Goal: Task Accomplishment & Management: Use online tool/utility

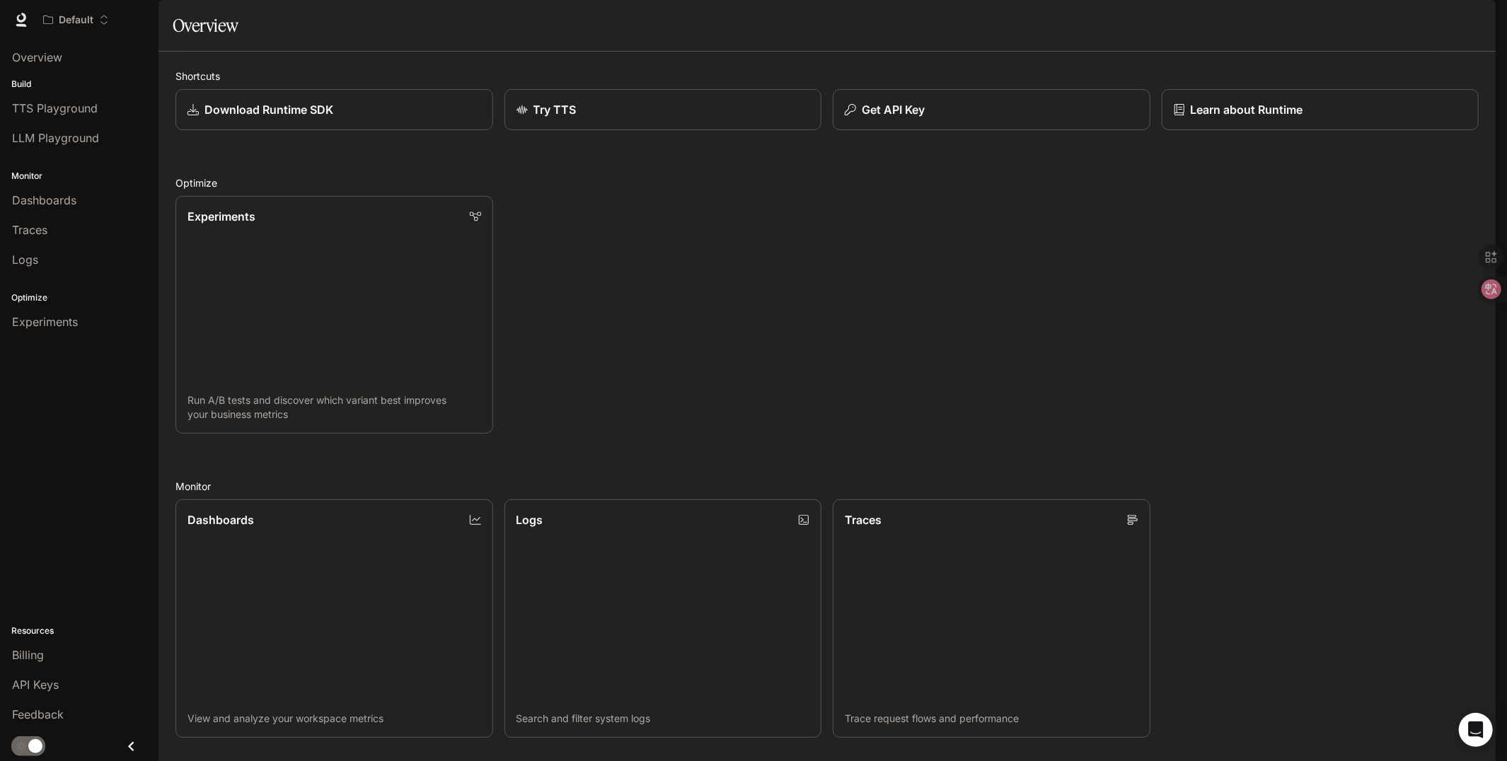
click at [1416, 40] on div "Overview" at bounding box center [827, 25] width 1309 height 28
click at [904, 118] on p "Get API Key" at bounding box center [892, 109] width 64 height 17
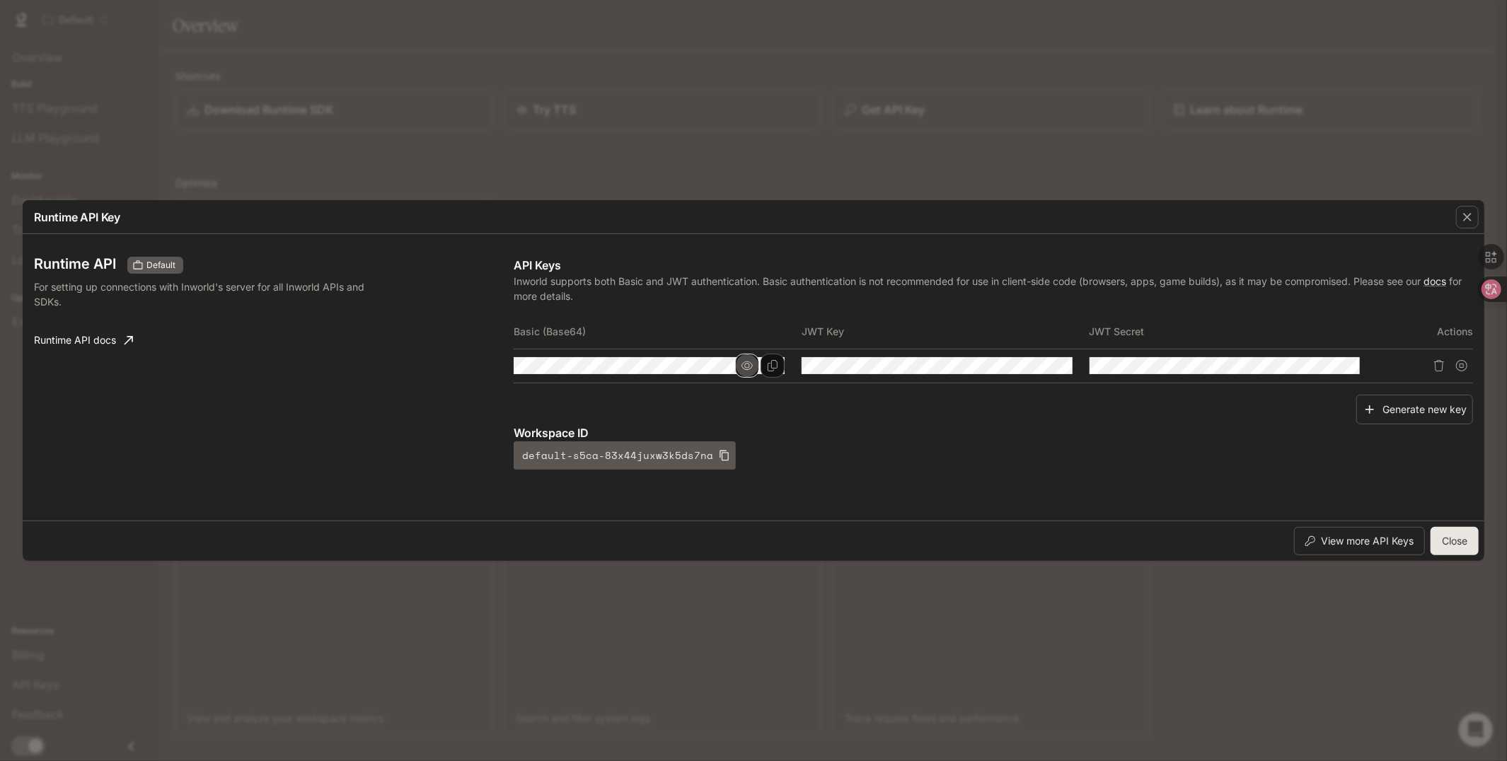
click at [748, 368] on icon "button" at bounding box center [747, 366] width 11 height 8
drag, startPoint x: 512, startPoint y: 367, endPoint x: 768, endPoint y: 396, distance: 257.2
click at [768, 402] on div "Generate new key" at bounding box center [994, 410] width 960 height 30
click at [776, 367] on icon "Copy Basic (Base64)" at bounding box center [772, 365] width 11 height 11
click at [773, 367] on icon "Copy Basic (Base64)" at bounding box center [772, 365] width 11 height 11
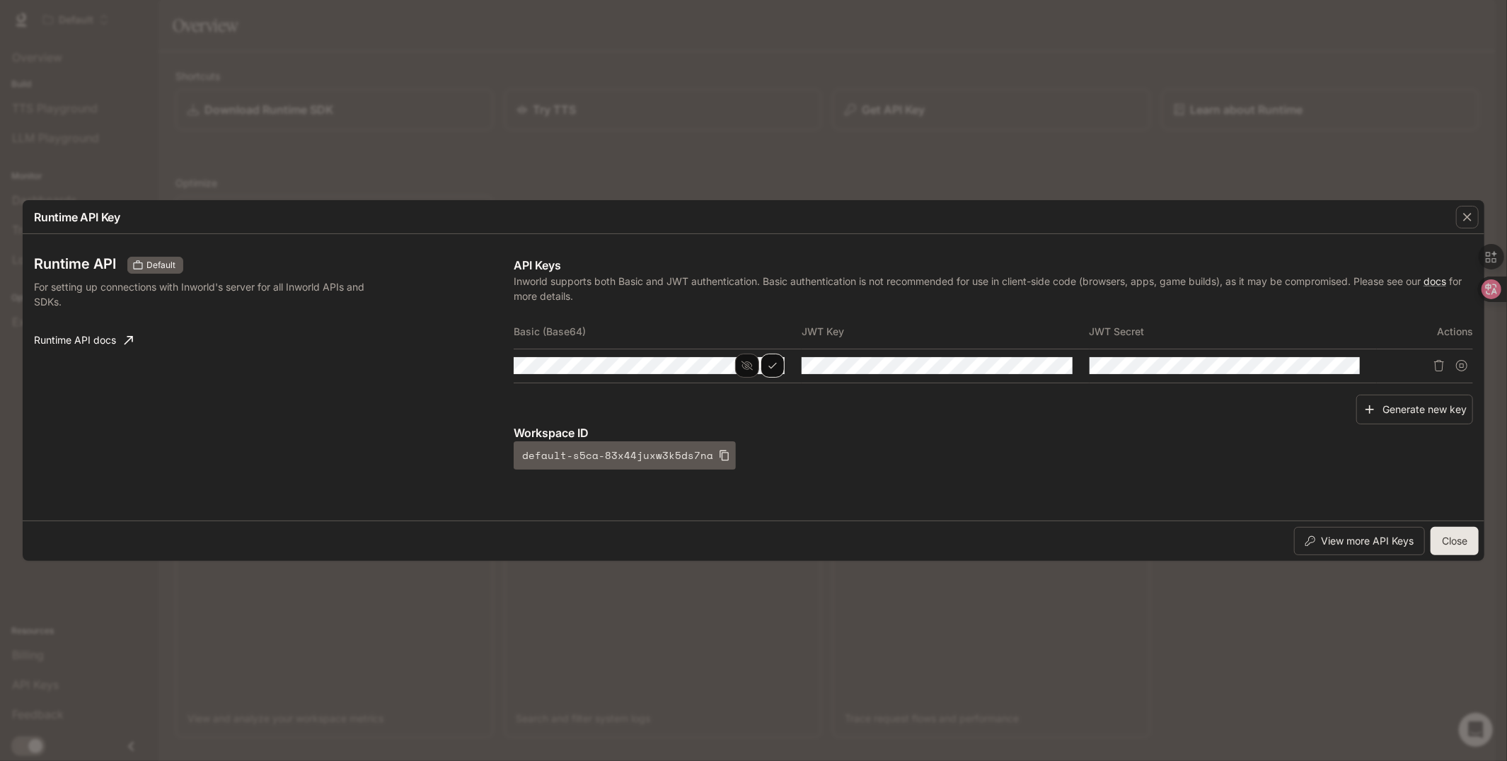
click at [1288, 644] on div "Runtime API Key Runtime API Default For setting up connections with Inworld's s…" at bounding box center [753, 380] width 1507 height 761
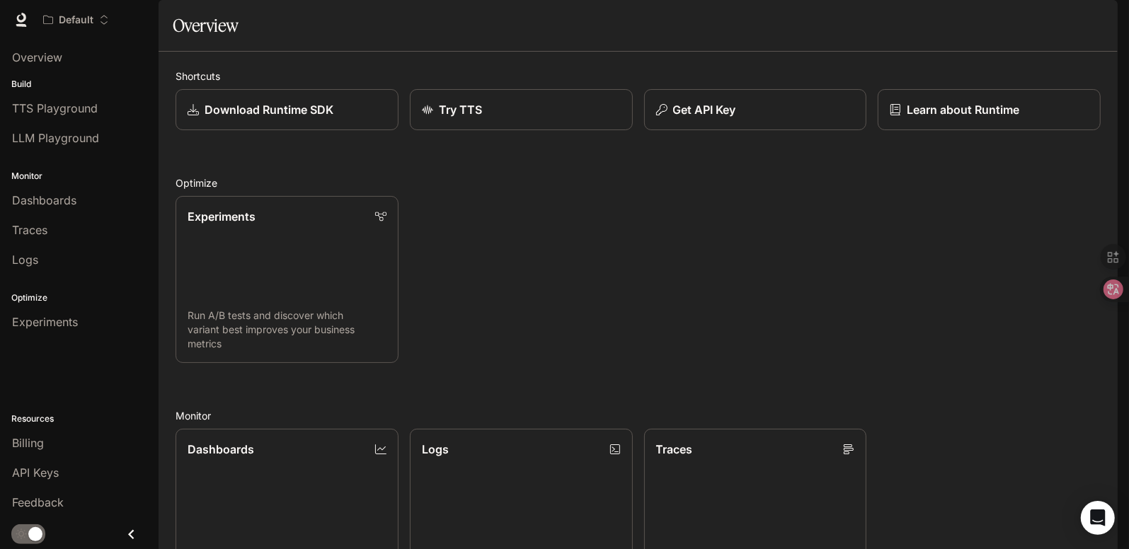
click at [643, 40] on div "Overview" at bounding box center [638, 25] width 931 height 28
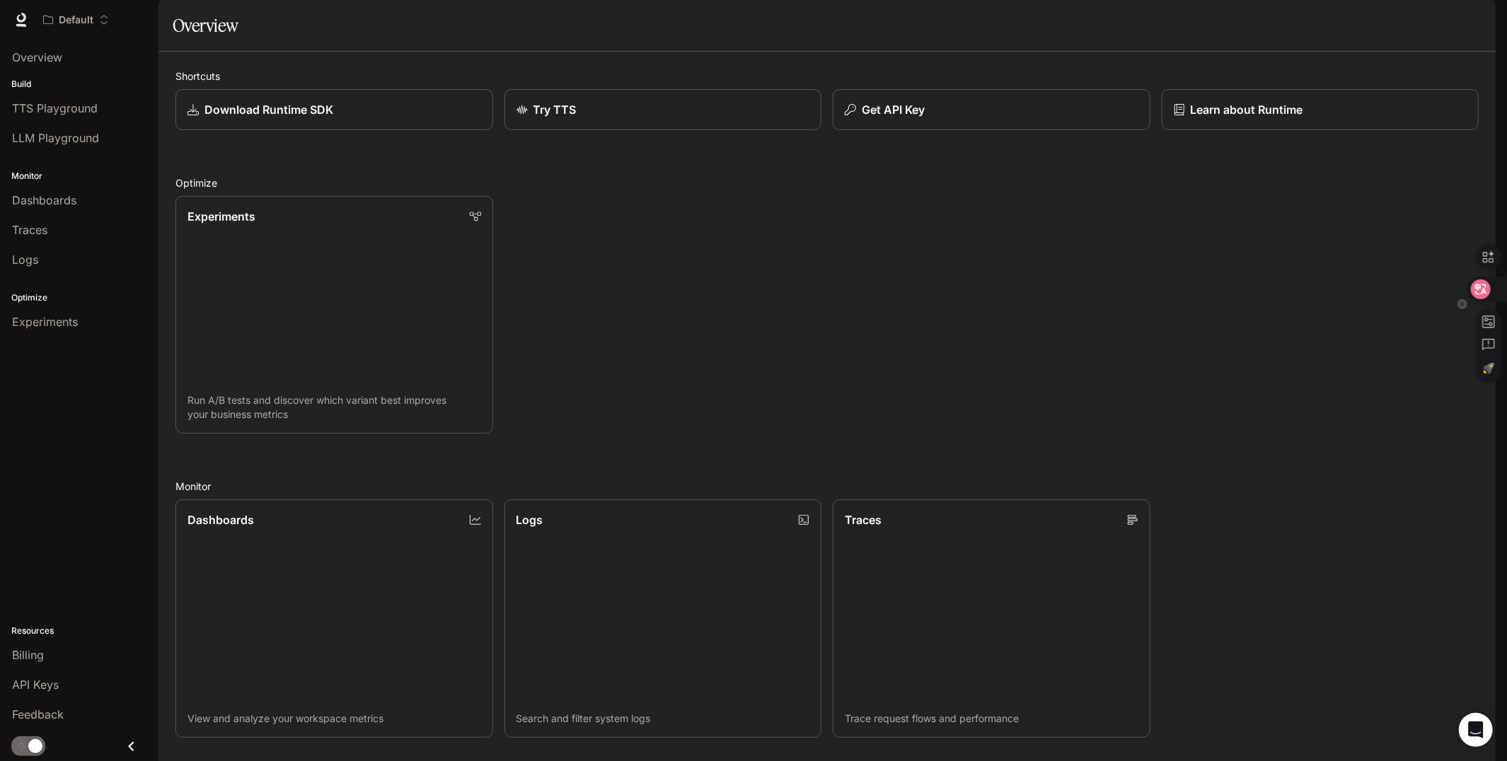
click at [1485, 288] on icon at bounding box center [1481, 289] width 14 height 14
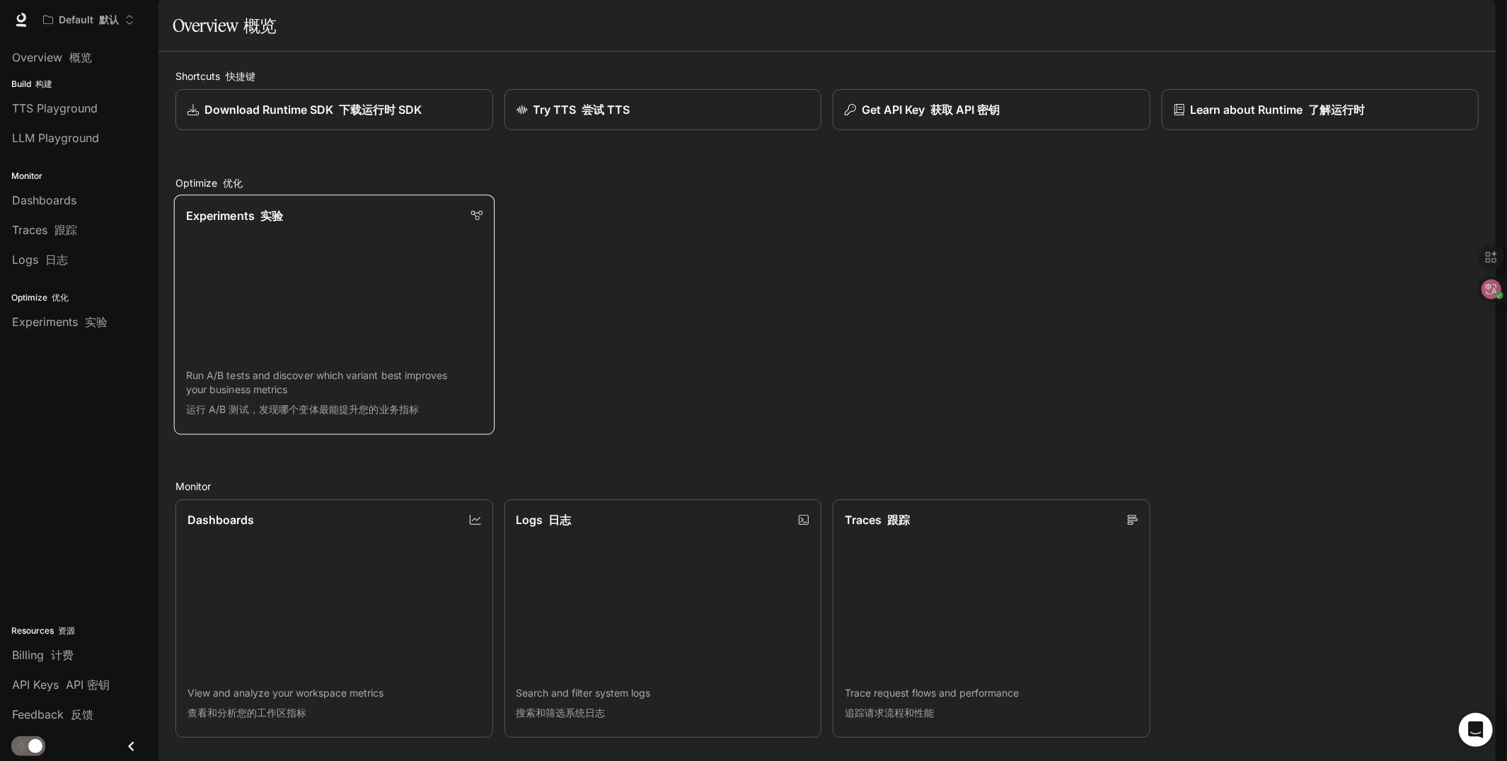
scroll to position [60, 0]
click at [35, 415] on div "Overview 概览 Build 构建 TTS Playground LLM Playground Monitor Dashboards Traces 跟踪…" at bounding box center [79, 401] width 159 height 722
click at [42, 58] on span "Overview 概览" at bounding box center [52, 57] width 80 height 17
click at [77, 133] on span "LLM Playground" at bounding box center [55, 137] width 87 height 17
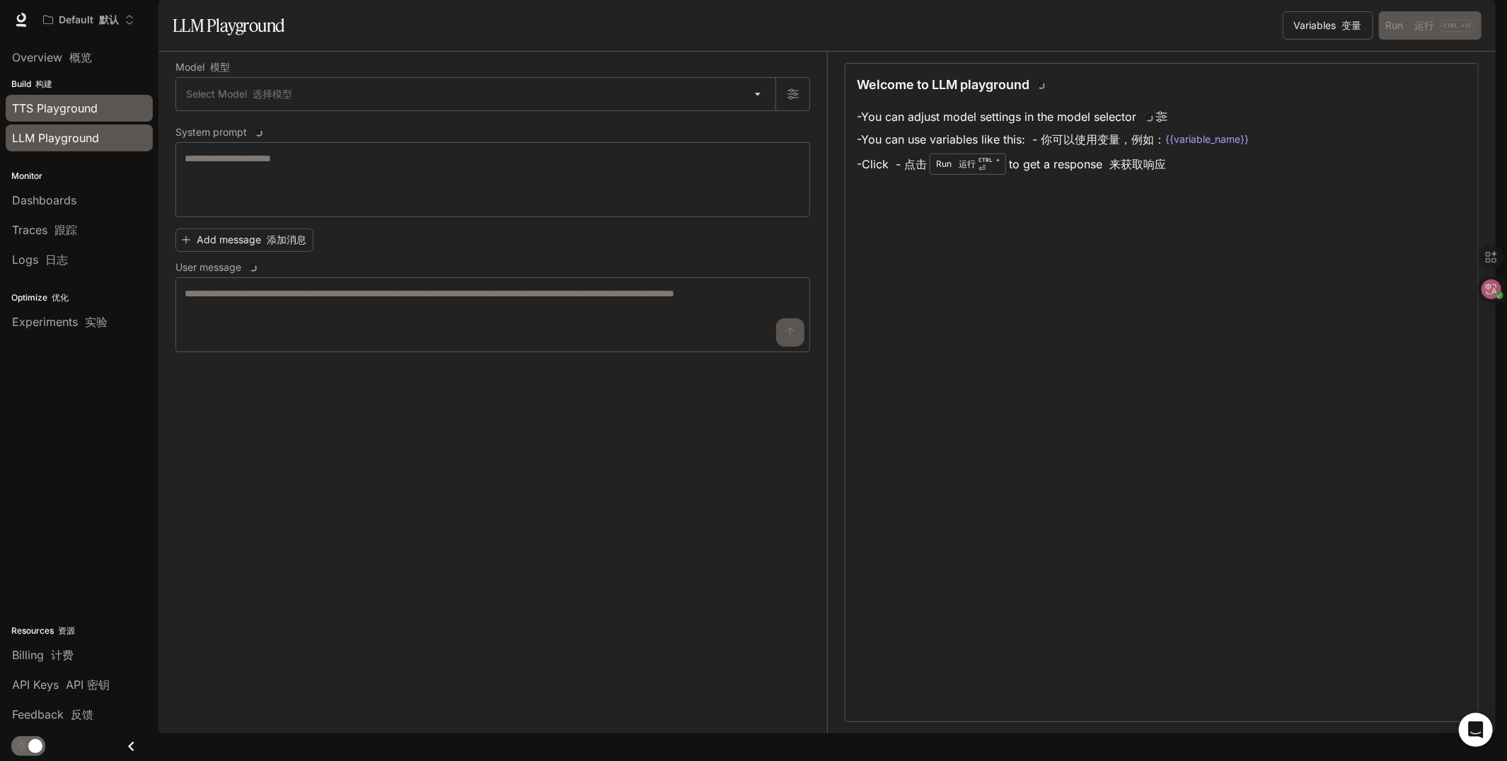
click at [92, 103] on span "TTS Playground" at bounding box center [55, 108] width 86 height 17
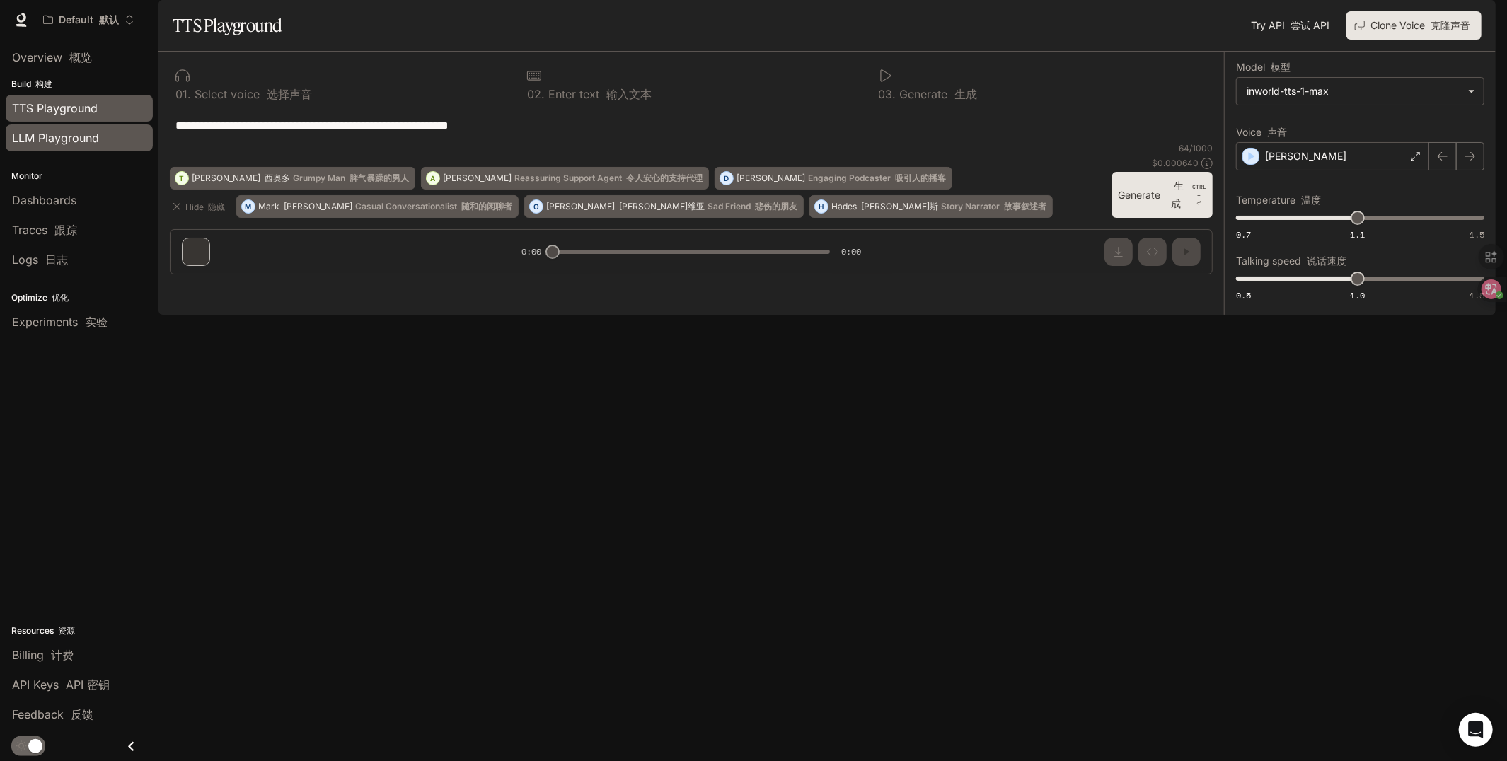
click at [90, 142] on span "LLM Playground" at bounding box center [55, 137] width 87 height 17
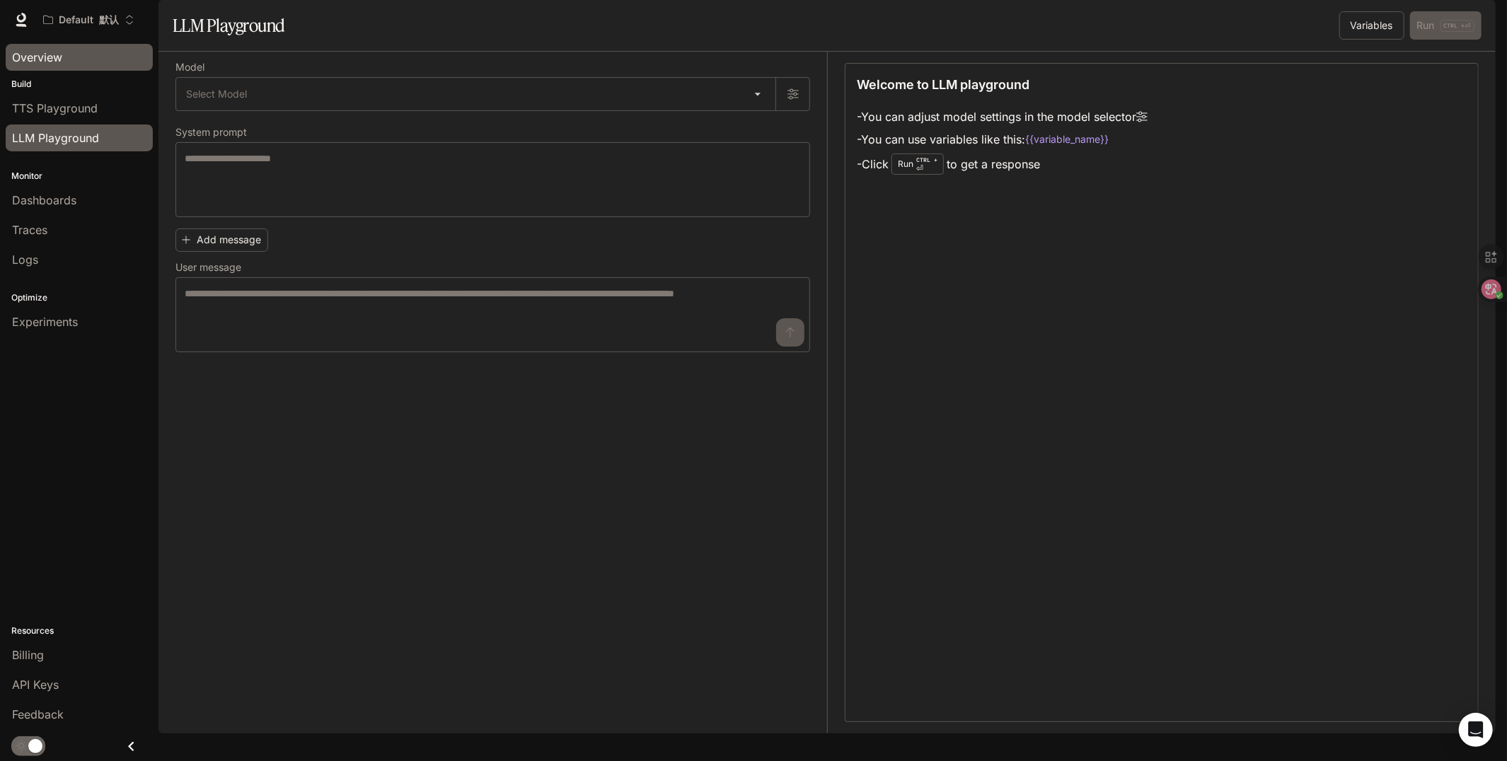
click at [60, 52] on span "Overview" at bounding box center [37, 57] width 50 height 17
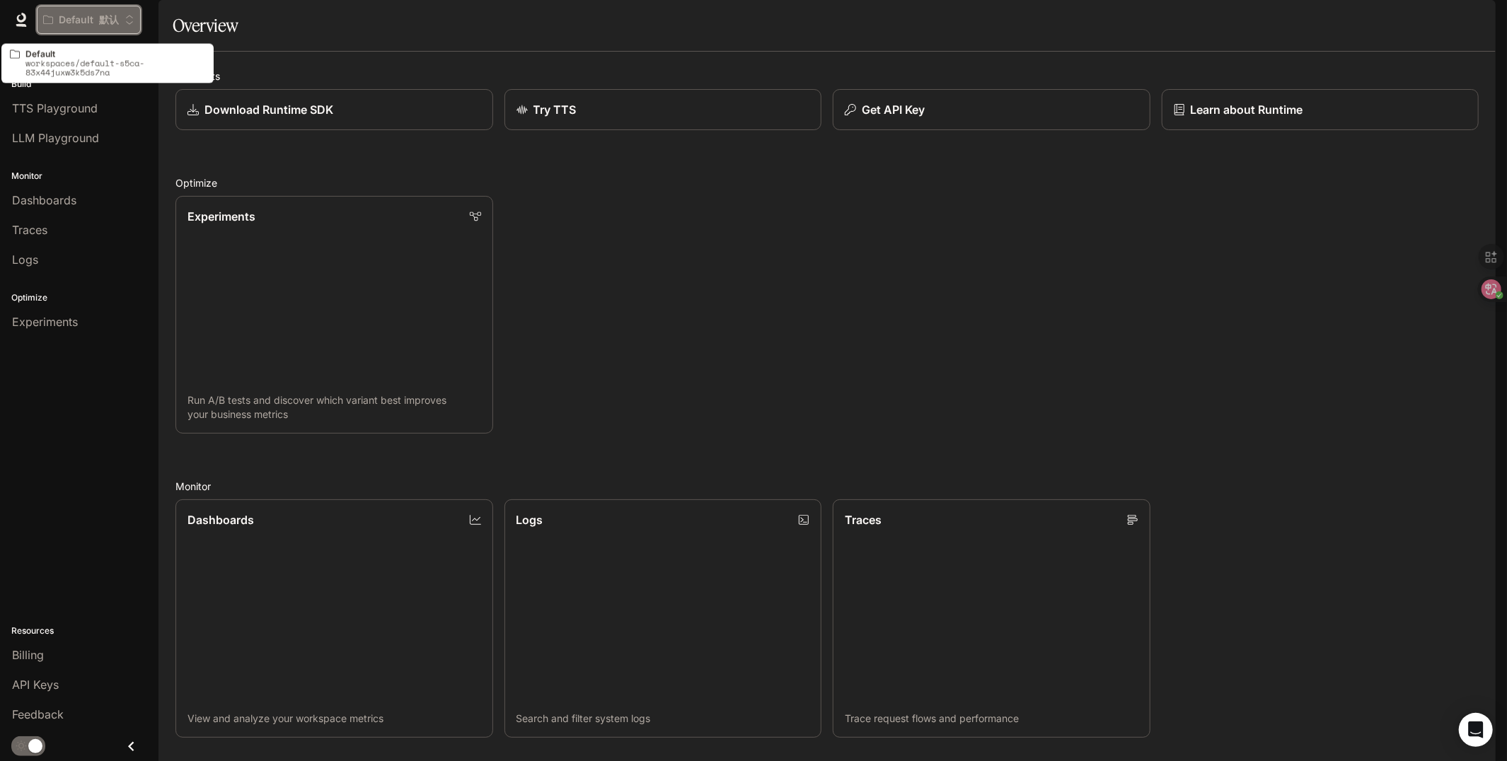
click at [52, 11] on button "Default 默认" at bounding box center [89, 20] width 104 height 28
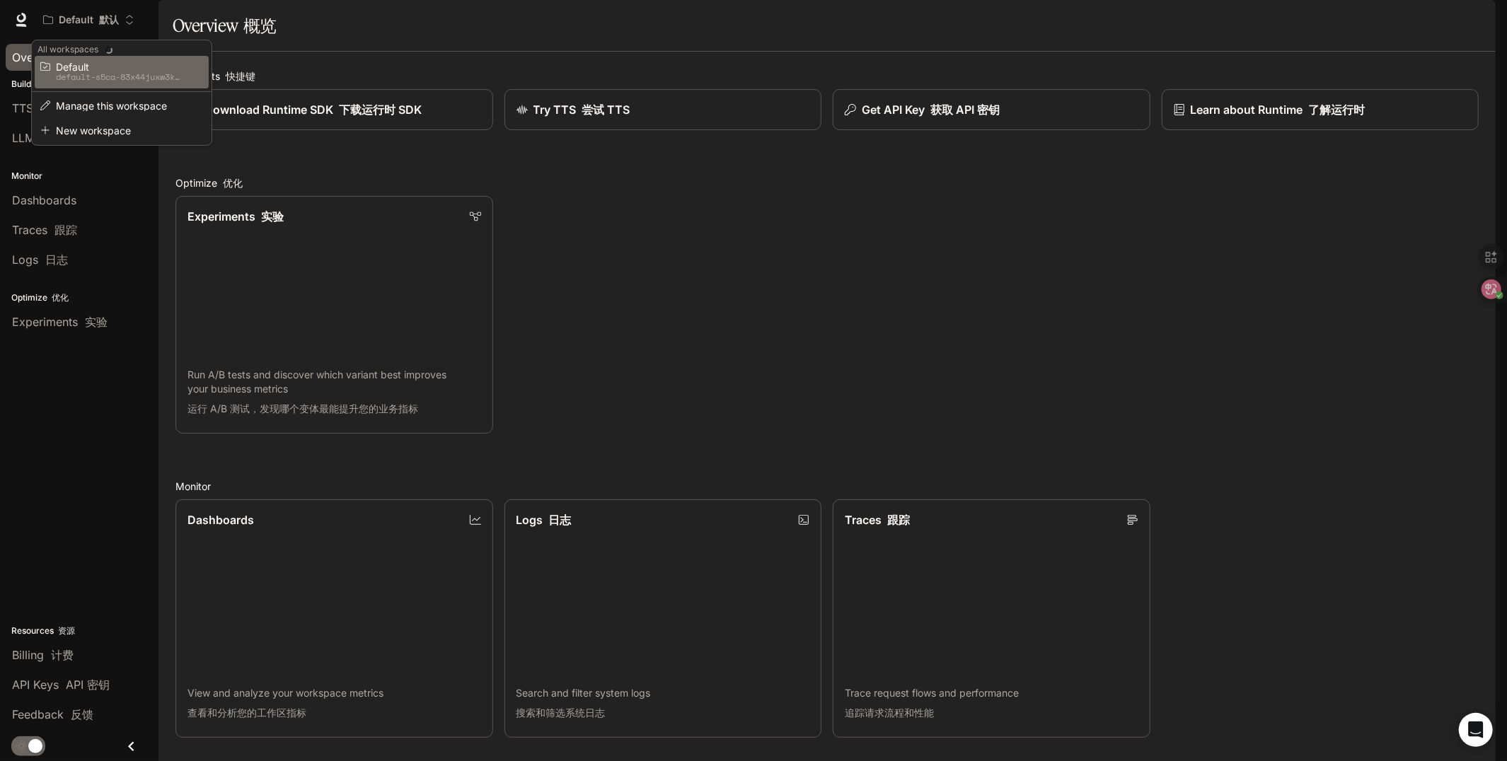
click at [29, 16] on div "Open workspace menu" at bounding box center [753, 380] width 1507 height 761
drag, startPoint x: 15, startPoint y: 21, endPoint x: 35, endPoint y: 20, distance: 19.8
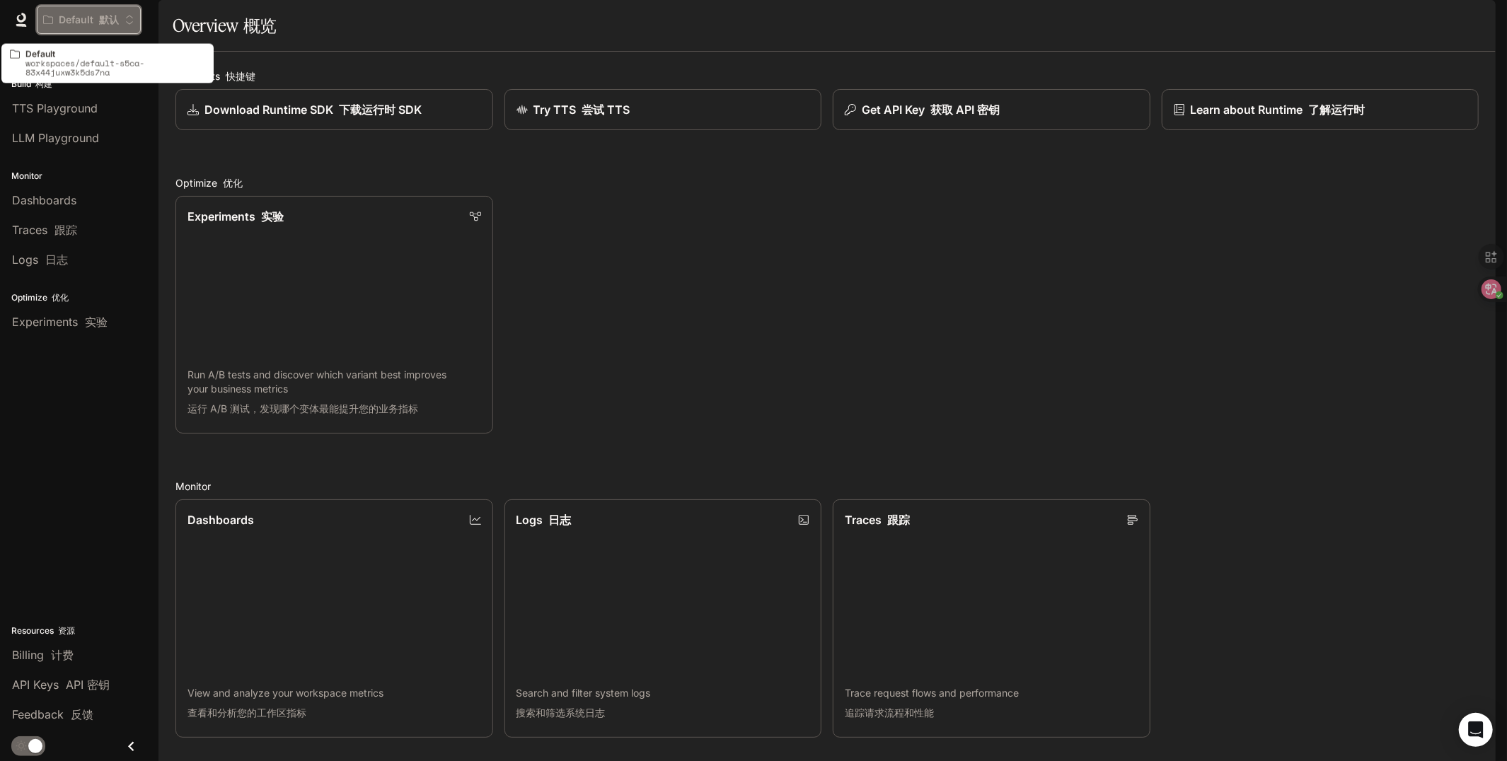
click at [67, 19] on p "Default 默认" at bounding box center [89, 20] width 60 height 12
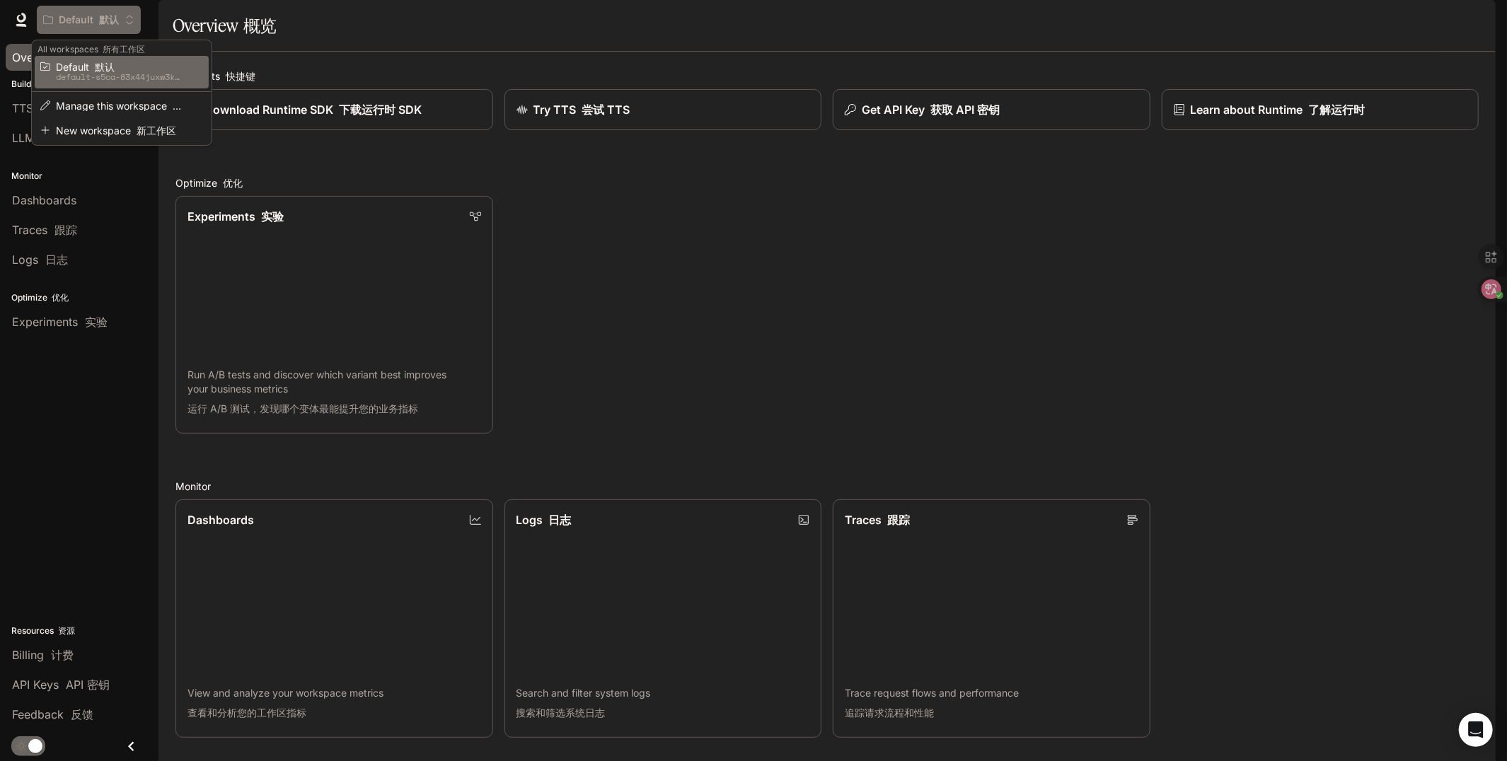
click at [67, 19] on div "Open workspace menu" at bounding box center [753, 380] width 1507 height 761
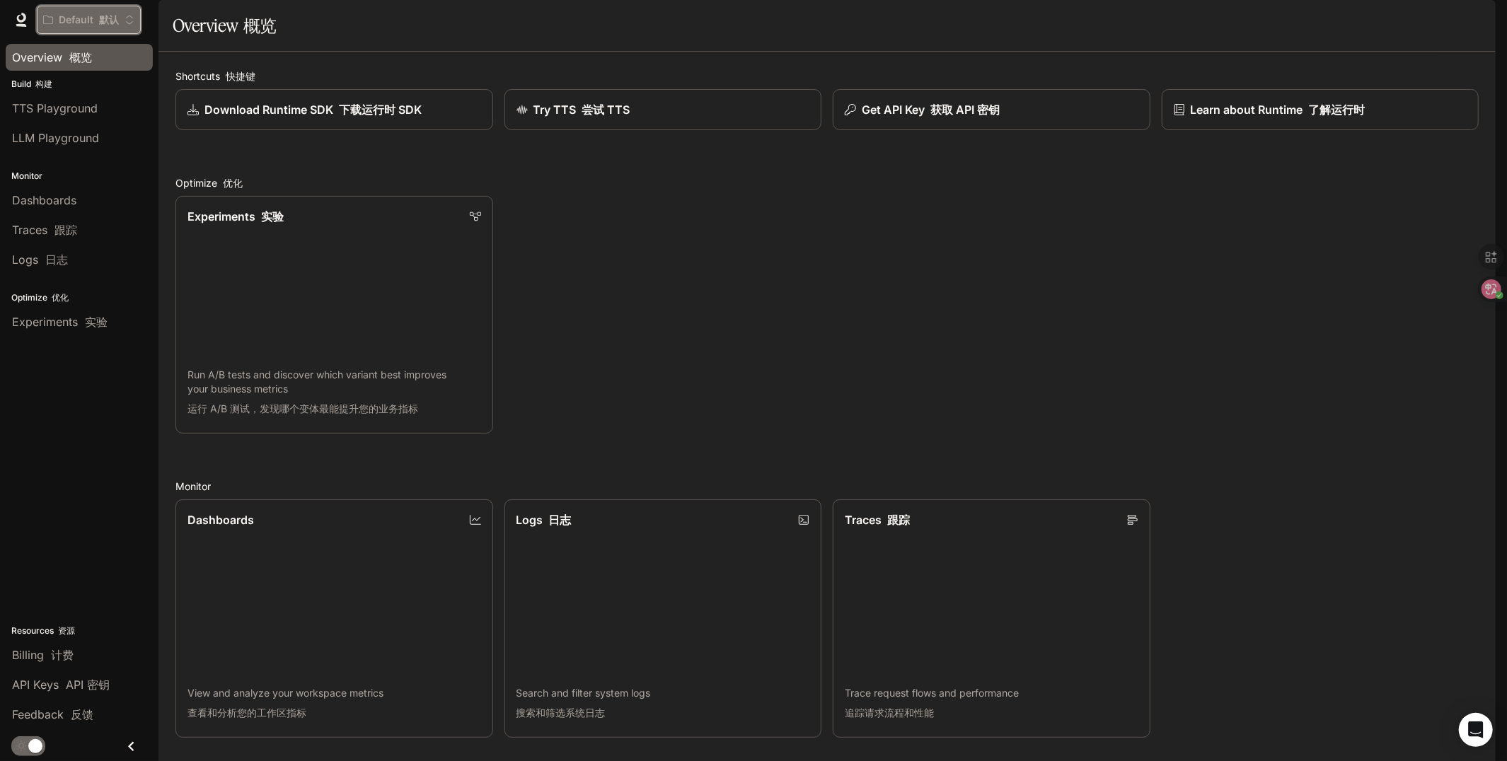
click at [67, 19] on p "Default 默认" at bounding box center [89, 20] width 60 height 12
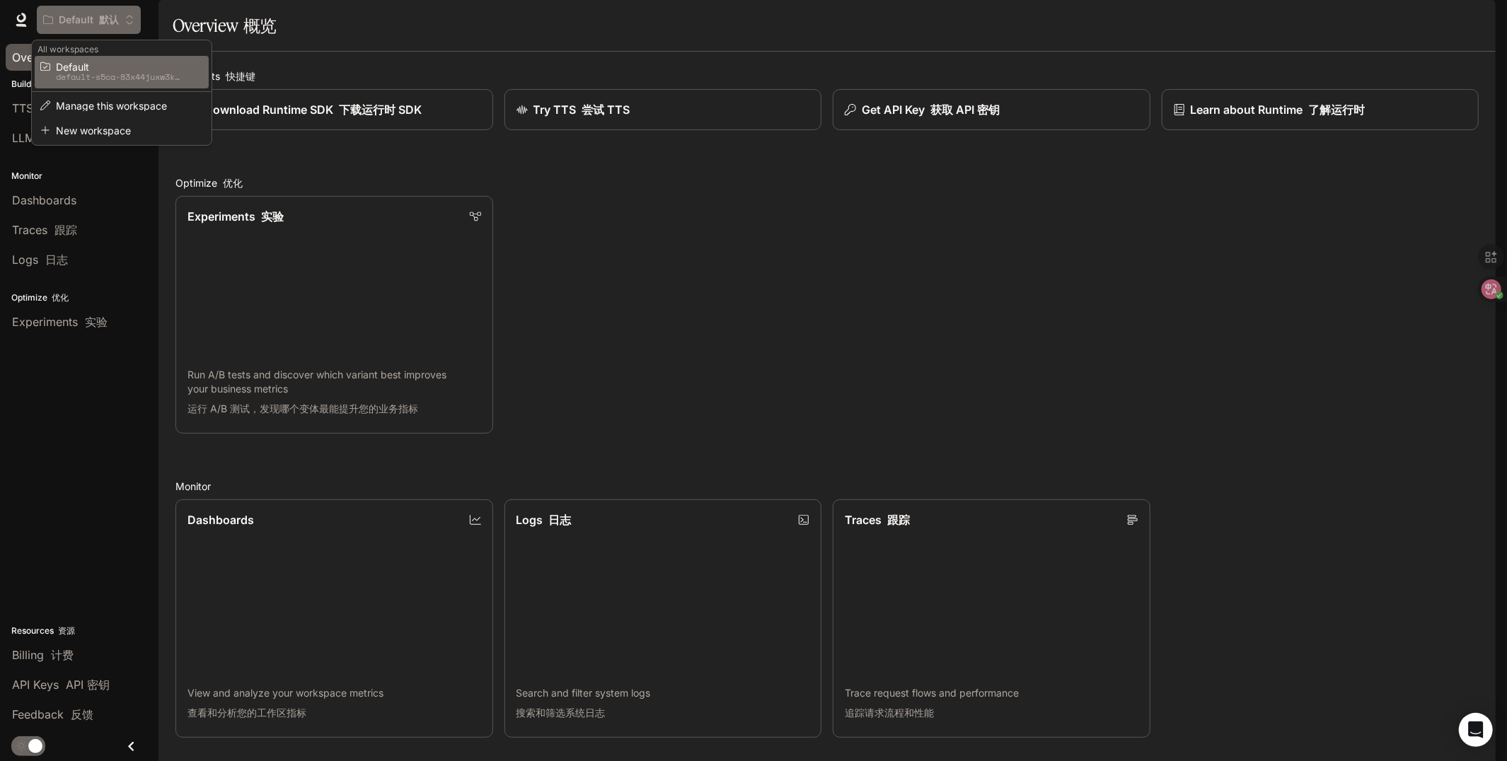
click at [67, 19] on div "Open workspace menu" at bounding box center [753, 380] width 1507 height 761
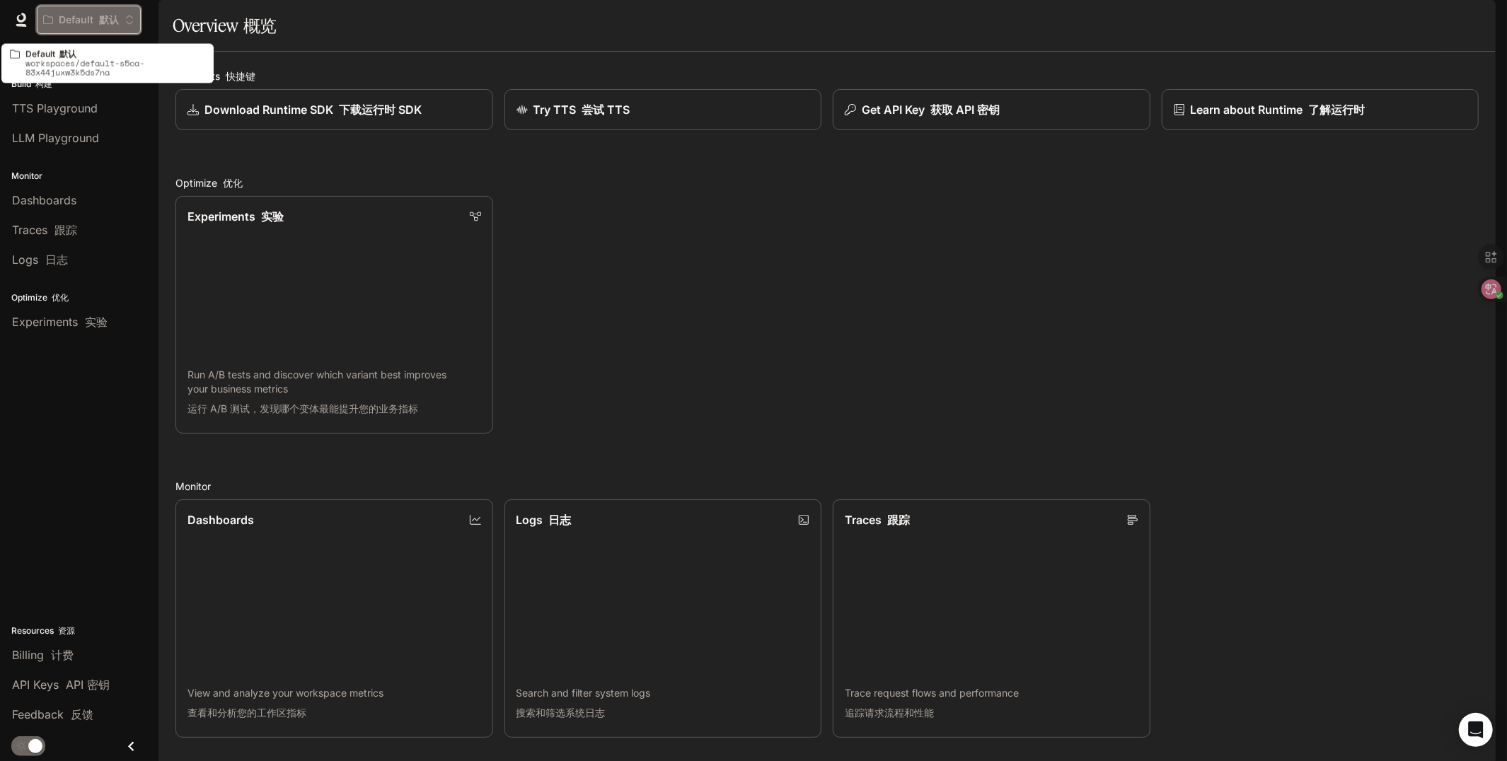
click at [67, 19] on p "Default 默认" at bounding box center [89, 20] width 60 height 12
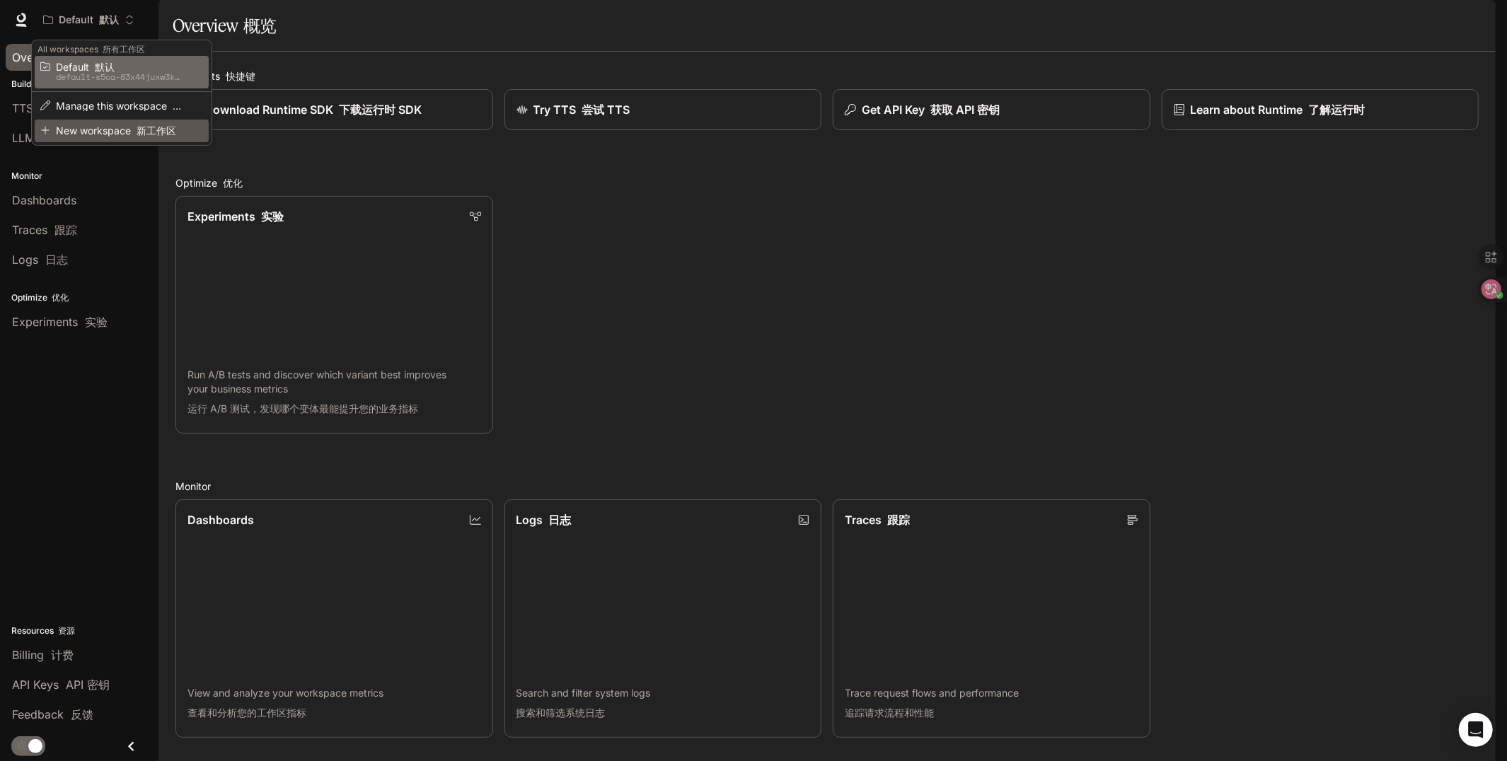
click at [105, 132] on span "New workspace 新工作区" at bounding box center [119, 130] width 127 height 11
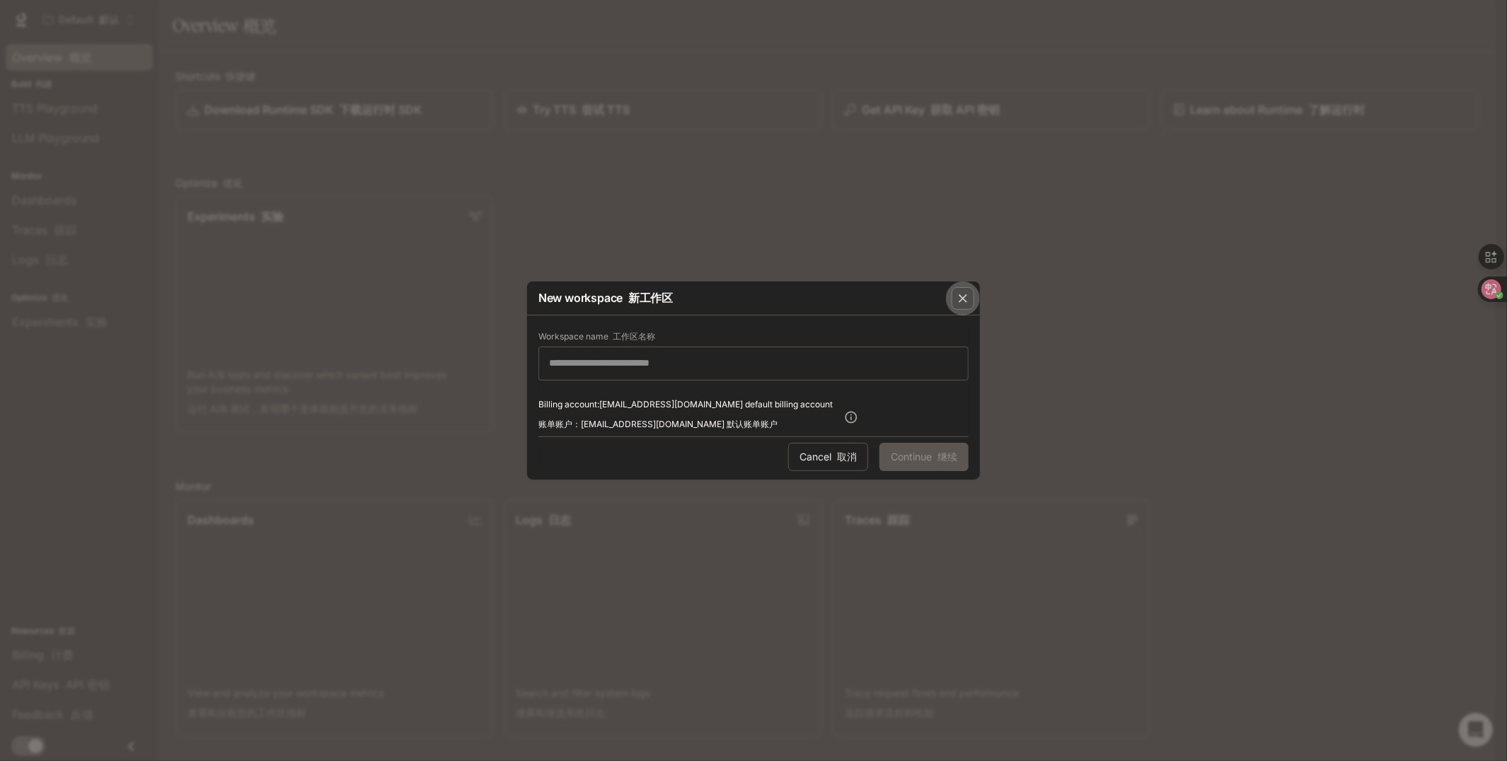
click at [963, 304] on icon "button" at bounding box center [963, 299] width 14 height 14
